Goal: Task Accomplishment & Management: Complete application form

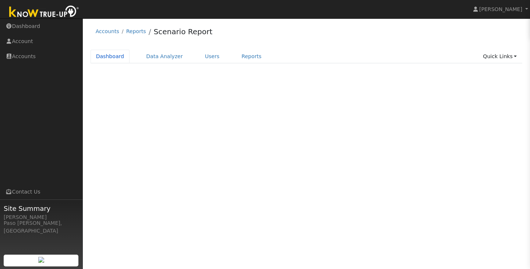
click at [106, 57] on link "Dashboard" at bounding box center [110, 57] width 39 height 14
click at [501, 54] on link "Quick Links" at bounding box center [499, 57] width 45 height 14
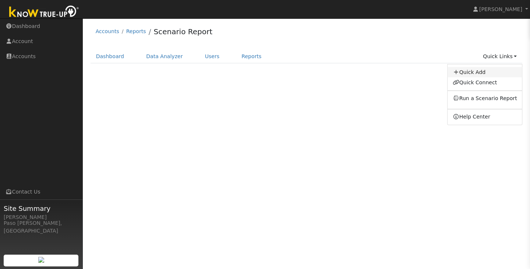
click at [492, 69] on link "Quick Add" at bounding box center [485, 72] width 75 height 10
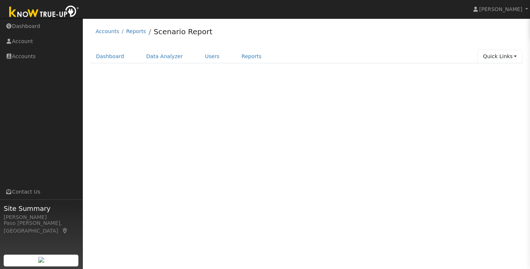
click at [496, 58] on link "Quick Links" at bounding box center [499, 57] width 45 height 14
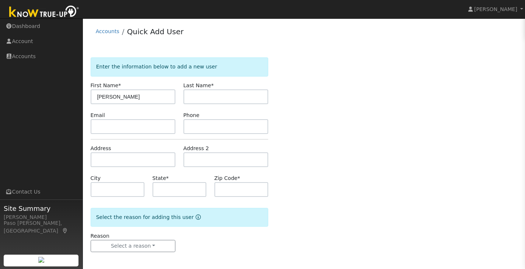
type input "[PERSON_NAME]"
click at [197, 97] on input "text" at bounding box center [225, 96] width 85 height 15
type input "Beckwith"
click at [138, 158] on input "text" at bounding box center [133, 159] width 85 height 15
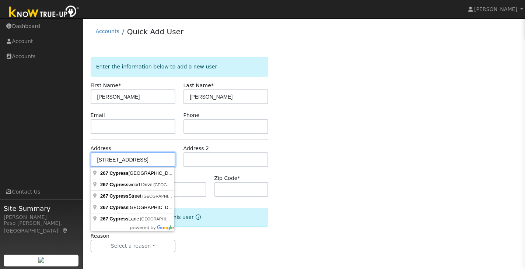
type input "267 Cypress Street"
type input "Pismo Beach"
type input "CA"
type input "93449"
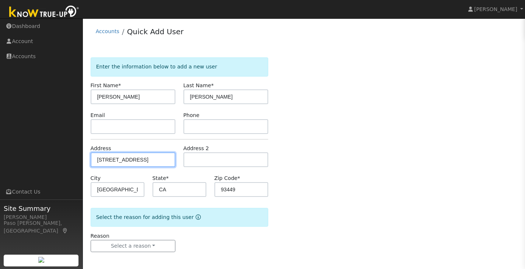
scroll to position [1, 0]
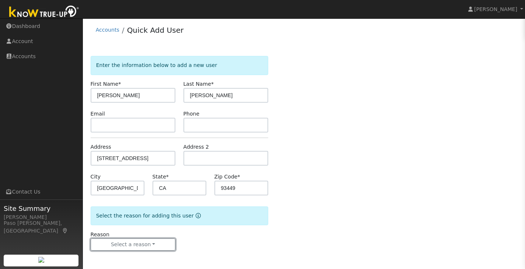
click at [142, 244] on button "Select a reason" at bounding box center [133, 245] width 85 height 13
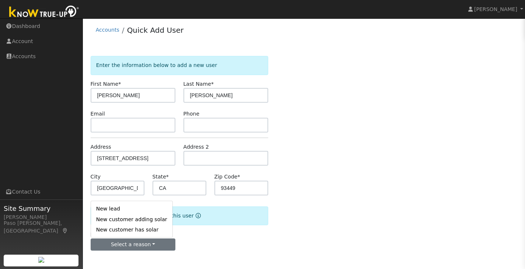
click at [124, 212] on link "New lead" at bounding box center [131, 209] width 81 height 10
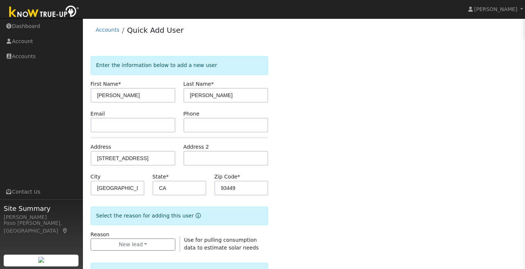
drag, startPoint x: 375, startPoint y: 203, endPoint x: 372, endPoint y: 193, distance: 10.8
click at [372, 193] on div "Enter the information below to add a new user First Name * Brian Last Name * Be…" at bounding box center [304, 266] width 427 height 420
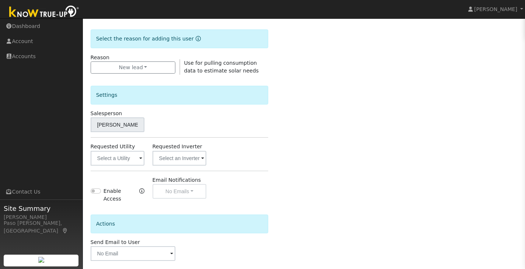
drag, startPoint x: 295, startPoint y: 174, endPoint x: 292, endPoint y: 169, distance: 5.8
click at [292, 169] on div "Enter the information below to add a new user First Name * Brian Last Name * Be…" at bounding box center [304, 89] width 427 height 420
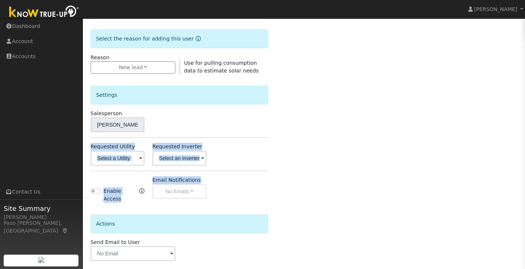
scroll to position [208, 0]
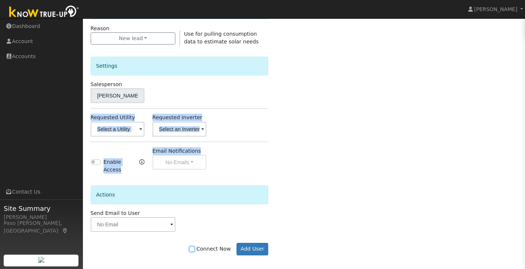
click at [194, 247] on input "Connect Now" at bounding box center [191, 249] width 5 height 5
checkbox input "true"
click at [250, 251] on button "Add User" at bounding box center [252, 249] width 32 height 13
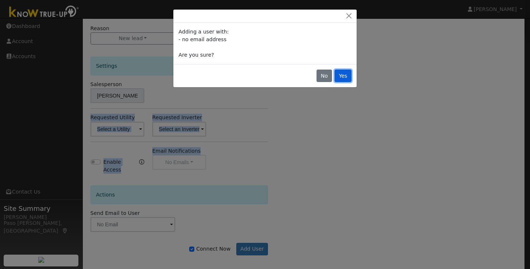
click at [341, 78] on button "Yes" at bounding box center [343, 76] width 17 height 13
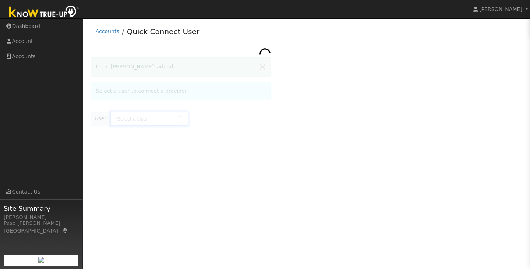
type input "[PERSON_NAME]"
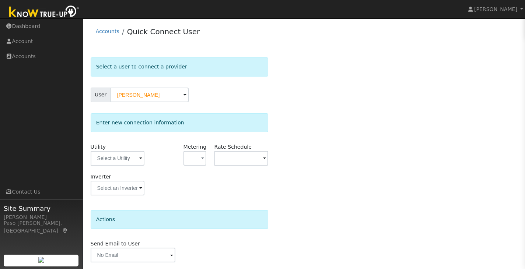
scroll to position [24, 0]
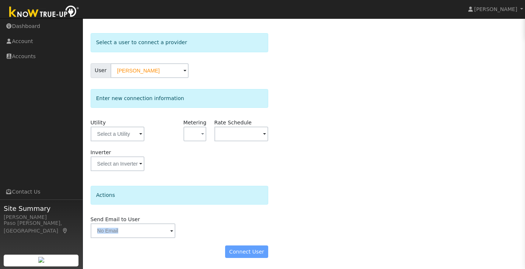
drag, startPoint x: 240, startPoint y: 207, endPoint x: 161, endPoint y: 240, distance: 86.6
click at [161, 240] on form "Select a user to connect a provider User [PERSON_NAME] Account Default Account …" at bounding box center [180, 149] width 178 height 232
click at [233, 251] on div "Connect User" at bounding box center [180, 252] width 186 height 13
click at [253, 248] on div "Connect User" at bounding box center [180, 252] width 186 height 13
drag, startPoint x: 339, startPoint y: 187, endPoint x: 340, endPoint y: 183, distance: 5.0
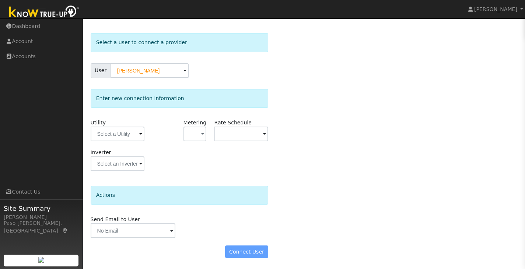
click at [340, 183] on div "Select a user to connect a provider User [PERSON_NAME] Account Default Account …" at bounding box center [304, 149] width 427 height 232
click at [255, 253] on div "Connect User" at bounding box center [180, 252] width 186 height 13
click at [153, 235] on input "text" at bounding box center [133, 230] width 85 height 15
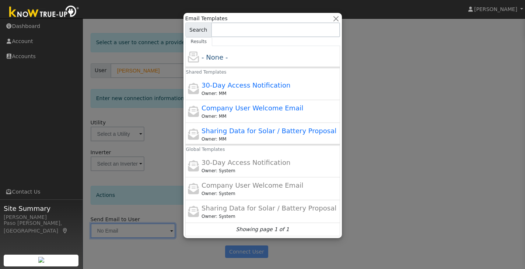
drag, startPoint x: 305, startPoint y: 181, endPoint x: 312, endPoint y: 165, distance: 17.3
click at [312, 165] on div "- None - Shared Templates 30-Day Access Notification Owner: MM Company User Wel…" at bounding box center [262, 141] width 155 height 190
click at [396, 154] on div at bounding box center [262, 134] width 525 height 269
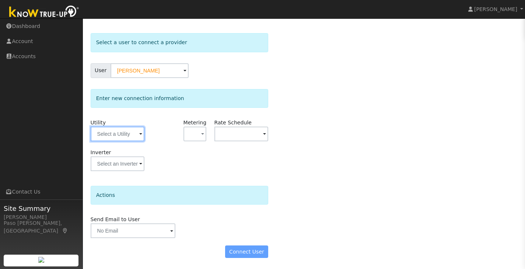
click at [128, 138] on input "text" at bounding box center [118, 134] width 54 height 15
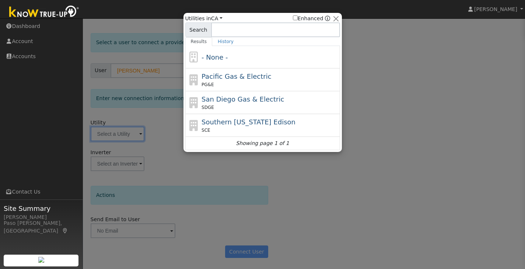
click at [214, 84] on div "PG&E" at bounding box center [269, 84] width 137 height 7
type input "PG&E"
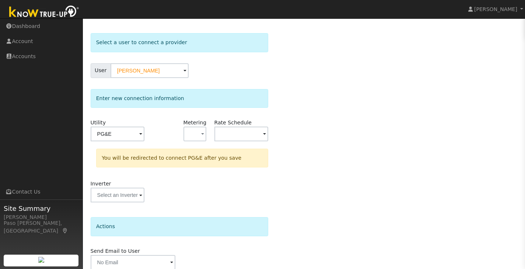
drag, startPoint x: 310, startPoint y: 192, endPoint x: 335, endPoint y: 155, distance: 44.5
click at [335, 155] on div "Select a user to connect a provider User [PERSON_NAME] Account Default Account …" at bounding box center [304, 165] width 427 height 264
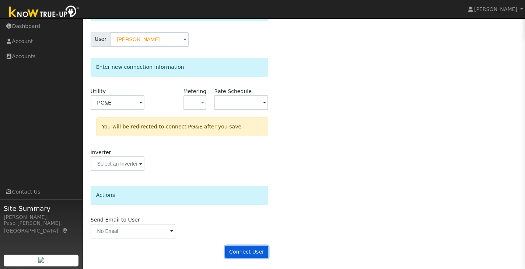
click at [256, 250] on button "Connect User" at bounding box center [246, 252] width 43 height 13
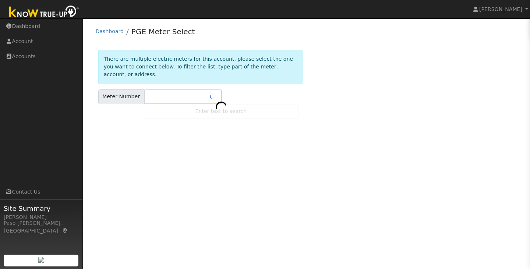
click at [207, 205] on div "User Profile First name Last name Email Email Notifications No Emails No Emails…" at bounding box center [306, 143] width 447 height 251
click at [176, 93] on input "text" at bounding box center [183, 96] width 78 height 15
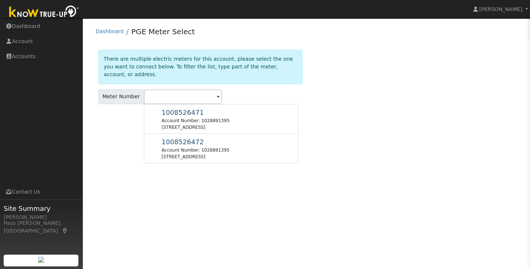
click at [218, 123] on div "1008526471 Account Number: 1028891395 267 Cypress St, Pismo Beach, CA 93449" at bounding box center [221, 119] width 155 height 30
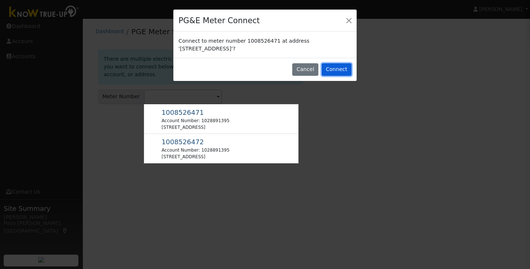
click at [336, 70] on button "Connect" at bounding box center [337, 69] width 30 height 13
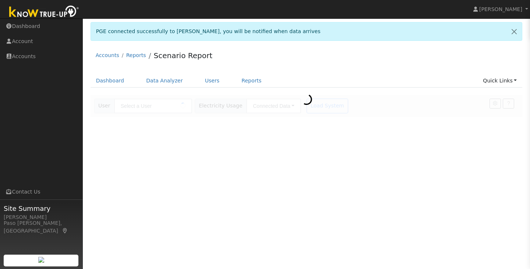
type input "[PERSON_NAME]"
type input "Pacific Gas & Electric"
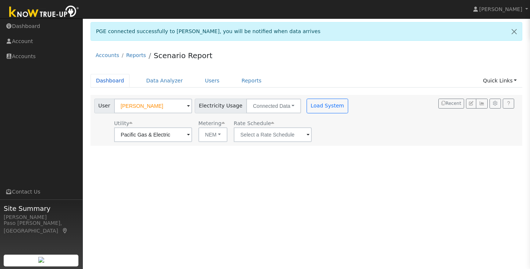
click at [113, 82] on link "Dashboard" at bounding box center [110, 81] width 39 height 14
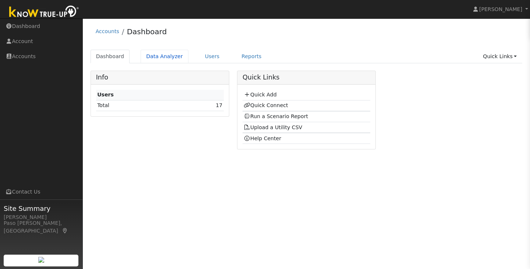
click at [152, 61] on link "Data Analyzer" at bounding box center [165, 57] width 48 height 14
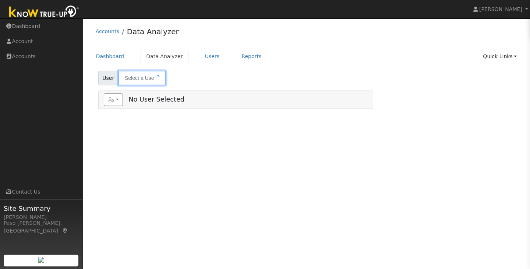
type input "[PERSON_NAME]"
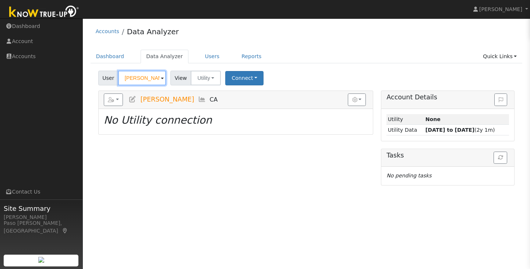
click at [156, 80] on input "Jared Julander" at bounding box center [142, 78] width 48 height 15
click at [156, 80] on img at bounding box center [157, 78] width 18 height 14
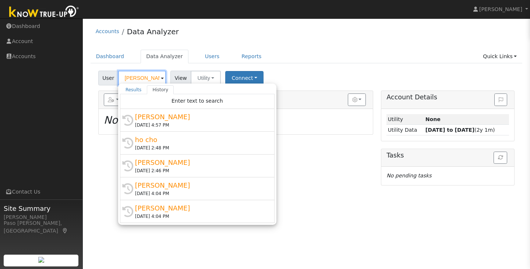
click at [147, 78] on input "Jared Julander" at bounding box center [142, 78] width 48 height 15
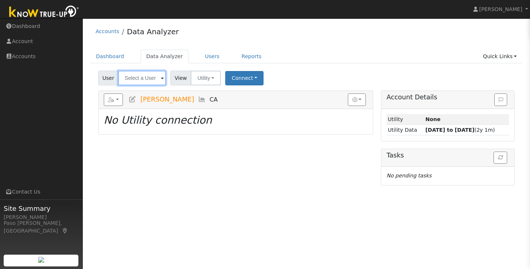
type input "j"
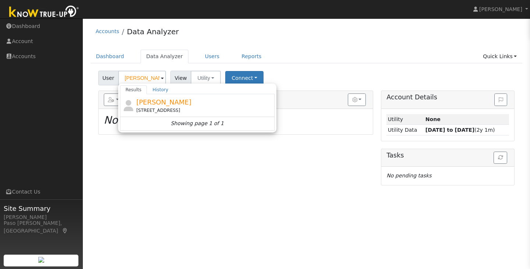
click at [148, 100] on span "[PERSON_NAME]" at bounding box center [163, 102] width 55 height 8
type input "[PERSON_NAME]"
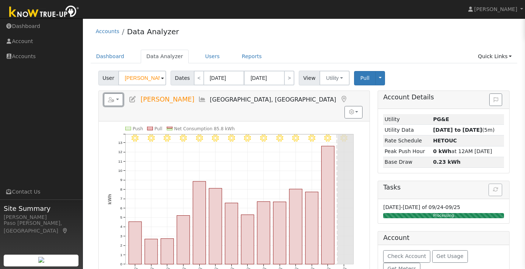
click at [118, 99] on button "button" at bounding box center [114, 100] width 20 height 13
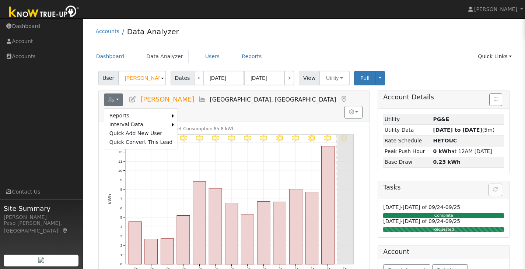
click at [0, 0] on link "Export to CSV" at bounding box center [0, 0] width 0 height 0
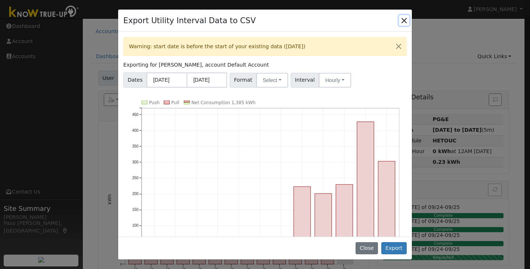
click at [402, 17] on button "Close" at bounding box center [404, 20] width 10 height 10
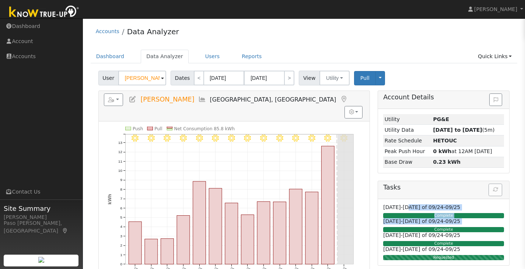
drag, startPoint x: 401, startPoint y: 229, endPoint x: 408, endPoint y: 187, distance: 42.7
click at [408, 187] on div "Tasks Loading... 04/01/25-04/30/25 of 09/24-09/25 Complete 03/01/25-03/31/25 of…" at bounding box center [443, 223] width 132 height 85
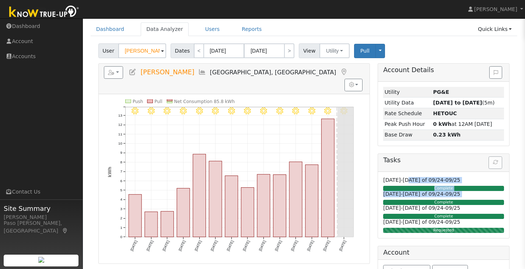
scroll to position [28, 0]
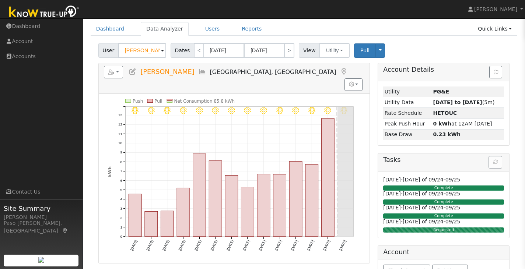
click at [418, 239] on div at bounding box center [443, 241] width 132 height 7
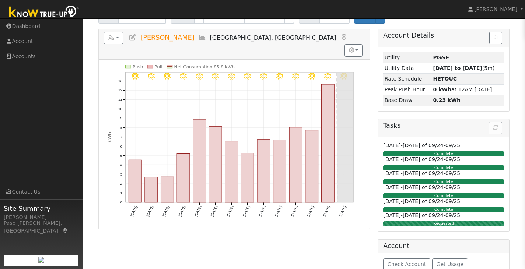
drag, startPoint x: 437, startPoint y: 169, endPoint x: 458, endPoint y: 93, distance: 78.9
click at [458, 93] on div "Account Details Issue History Date By Flag Comment Type No Issue History Loadin…" at bounding box center [444, 163] width 140 height 268
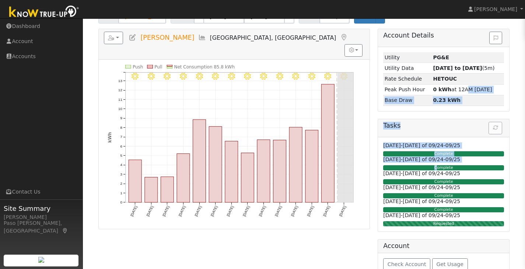
scroll to position [81, 0]
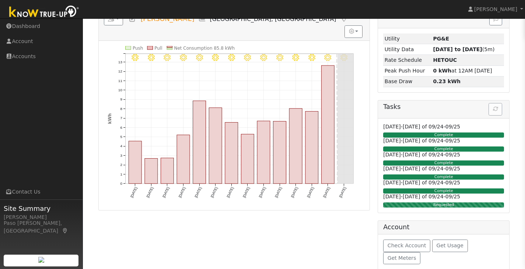
click at [351, 229] on div "Reports Scenario Health Check Energy Audit Account Timeline User Audit Trail In…" at bounding box center [233, 144] width 279 height 268
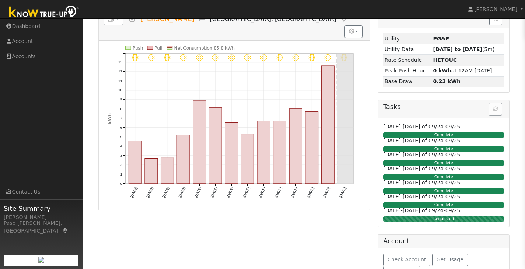
drag, startPoint x: 430, startPoint y: 167, endPoint x: 431, endPoint y: 157, distance: 10.1
click at [431, 157] on div "Loading... 04/01/25-04/30/25 of 09/24-09/25 Complete 03/01/25-03/31/25 of 09/24…" at bounding box center [443, 173] width 131 height 108
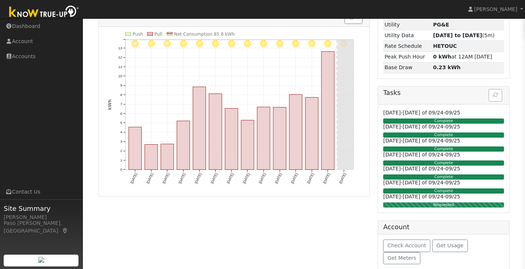
click at [312, 211] on div "Reports Scenario Health Check Energy Audit Account Timeline User Audit Trail In…" at bounding box center [233, 137] width 279 height 282
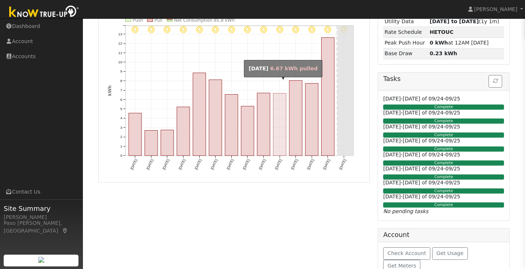
scroll to position [0, 0]
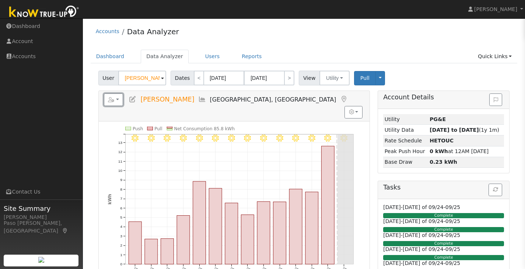
click at [116, 101] on button "button" at bounding box center [114, 100] width 20 height 13
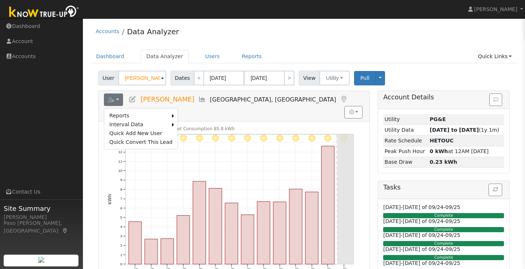
click at [0, 0] on link "Export to CSV" at bounding box center [0, 0] width 0 height 0
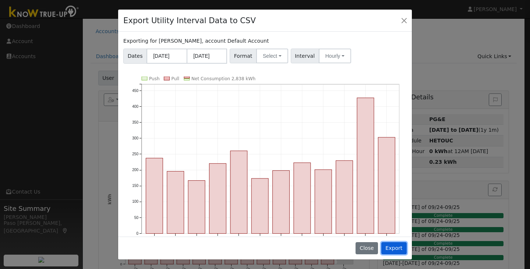
click at [400, 249] on button "Export" at bounding box center [393, 248] width 25 height 13
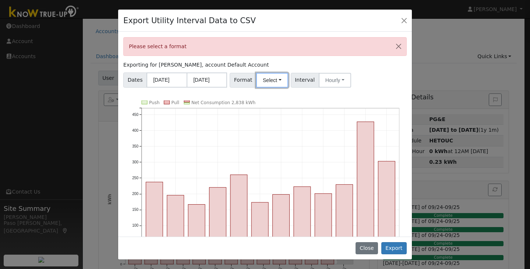
click at [268, 75] on button "Select" at bounding box center [272, 80] width 32 height 15
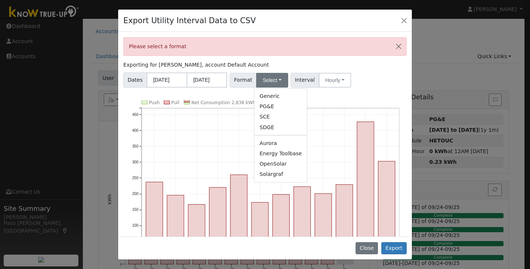
click at [273, 106] on link "PG&E" at bounding box center [280, 107] width 53 height 10
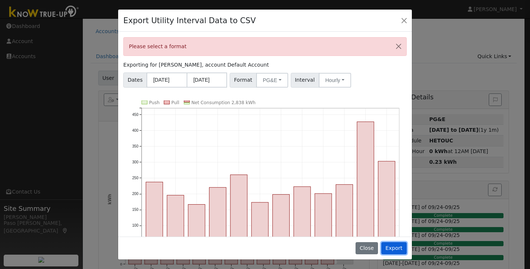
click at [400, 246] on button "Export" at bounding box center [393, 248] width 25 height 13
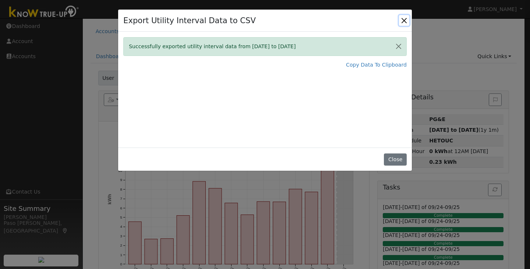
click at [402, 20] on button "Close" at bounding box center [404, 20] width 10 height 10
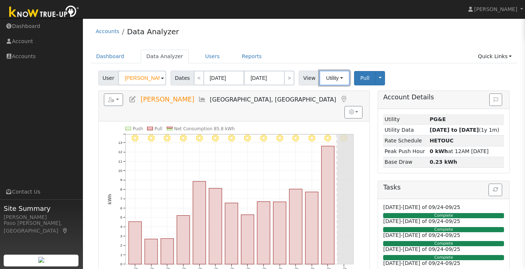
click at [324, 78] on button "Utility" at bounding box center [334, 78] width 30 height 15
click at [326, 79] on button "Utility" at bounding box center [334, 78] width 30 height 15
click at [120, 101] on button "button" at bounding box center [114, 100] width 20 height 13
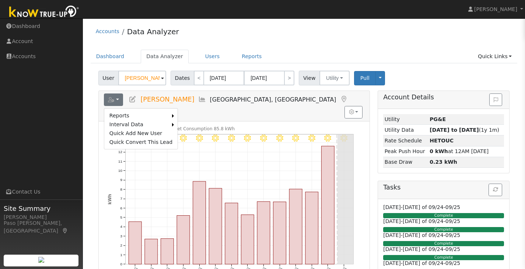
click at [0, 0] on link "Export to CSV" at bounding box center [0, 0] width 0 height 0
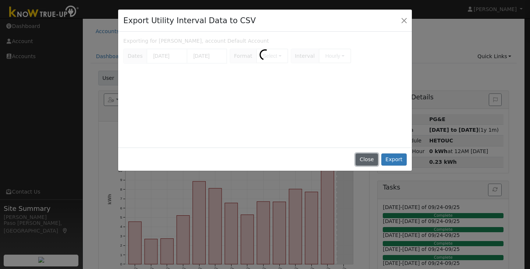
click at [376, 163] on button "Close" at bounding box center [367, 160] width 22 height 13
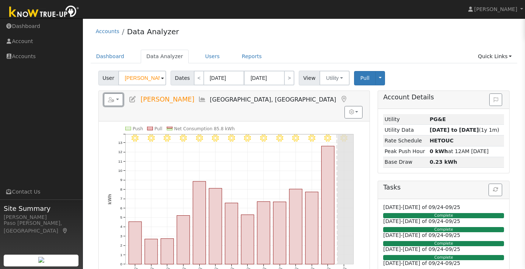
click at [119, 99] on button "button" at bounding box center [114, 100] width 20 height 13
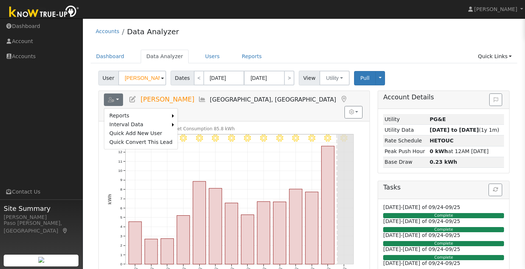
click at [0, 0] on link "Export to CSV" at bounding box center [0, 0] width 0 height 0
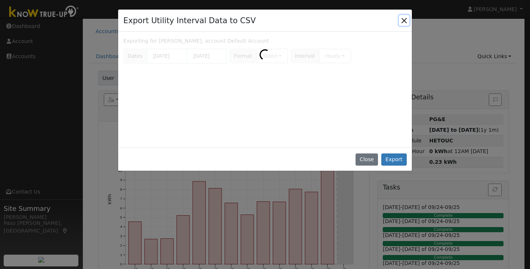
click at [406, 17] on button "Close" at bounding box center [404, 20] width 10 height 10
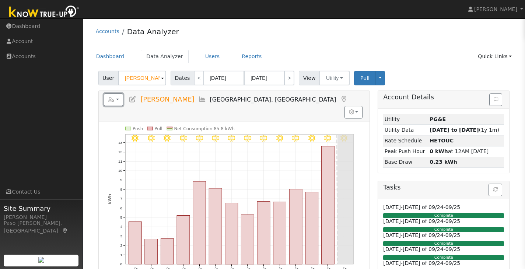
click at [120, 96] on button "button" at bounding box center [114, 100] width 20 height 13
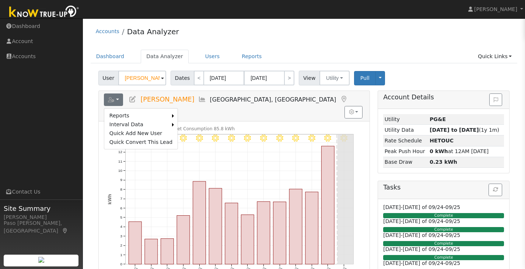
click at [0, 0] on link "Export to CSV" at bounding box center [0, 0] width 0 height 0
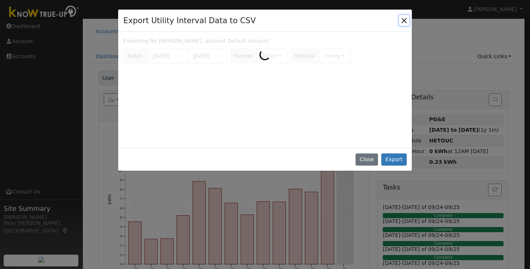
click at [401, 19] on button "Close" at bounding box center [404, 20] width 10 height 10
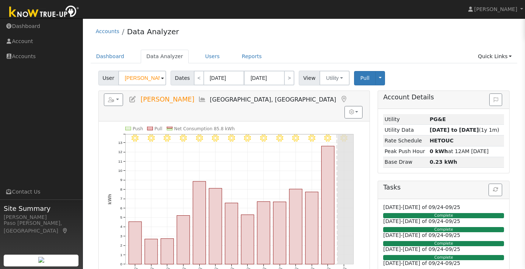
drag, startPoint x: 378, startPoint y: 193, endPoint x: 390, endPoint y: 115, distance: 78.7
click at [390, 115] on div "Account Details Issue History Date By Flag Comment Type No Issue History Loadin…" at bounding box center [444, 242] width 140 height 303
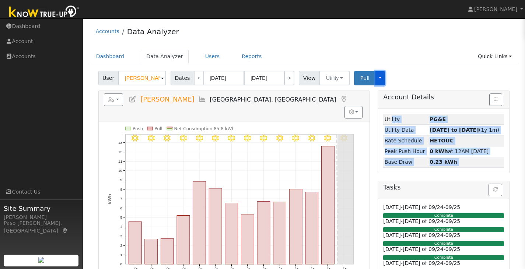
click at [375, 77] on button "Toggle Dropdown" at bounding box center [380, 78] width 10 height 14
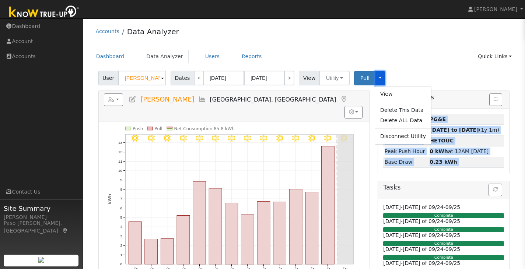
click at [375, 77] on button "Toggle Dropdown" at bounding box center [380, 78] width 10 height 14
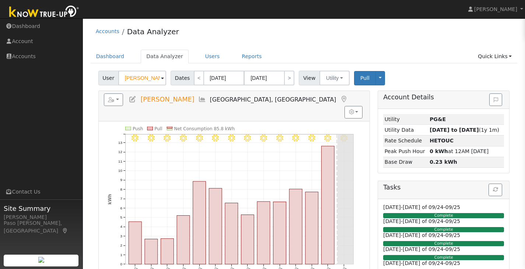
click at [355, 108] on div "Reports Scenario Health Check Energy Audit Account Timeline User Audit Trail In…" at bounding box center [234, 106] width 271 height 30
click at [355, 106] on button "button" at bounding box center [353, 112] width 18 height 13
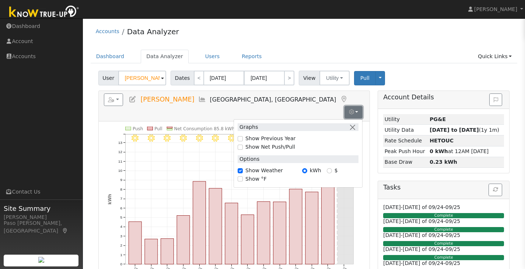
click at [355, 106] on button "button" at bounding box center [353, 112] width 18 height 13
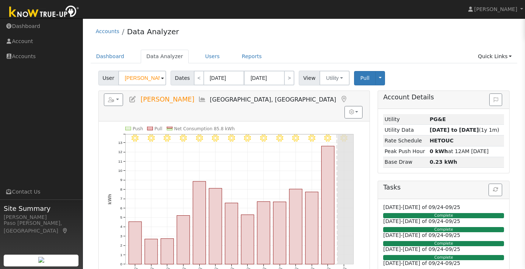
click at [476, 32] on div "Accounts Data Analyzer" at bounding box center [304, 33] width 427 height 22
click at [119, 100] on button "button" at bounding box center [114, 100] width 20 height 13
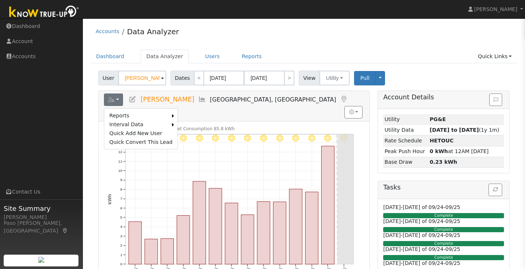
click at [0, 0] on link "Export to CSV" at bounding box center [0, 0] width 0 height 0
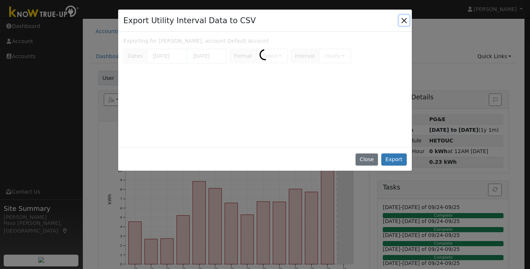
click at [403, 22] on button "Close" at bounding box center [404, 20] width 10 height 10
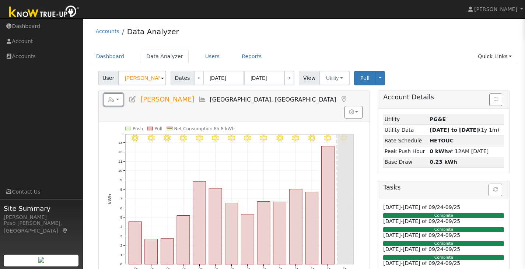
click at [120, 102] on button "button" at bounding box center [114, 100] width 20 height 13
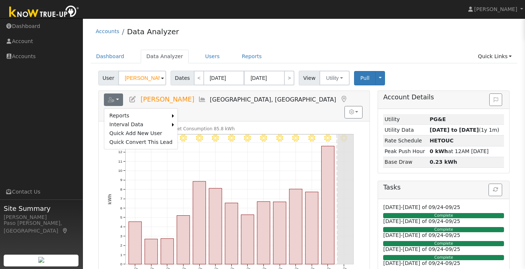
click at [0, 0] on link "Export to CSV" at bounding box center [0, 0] width 0 height 0
